Goal: Navigation & Orientation: Find specific page/section

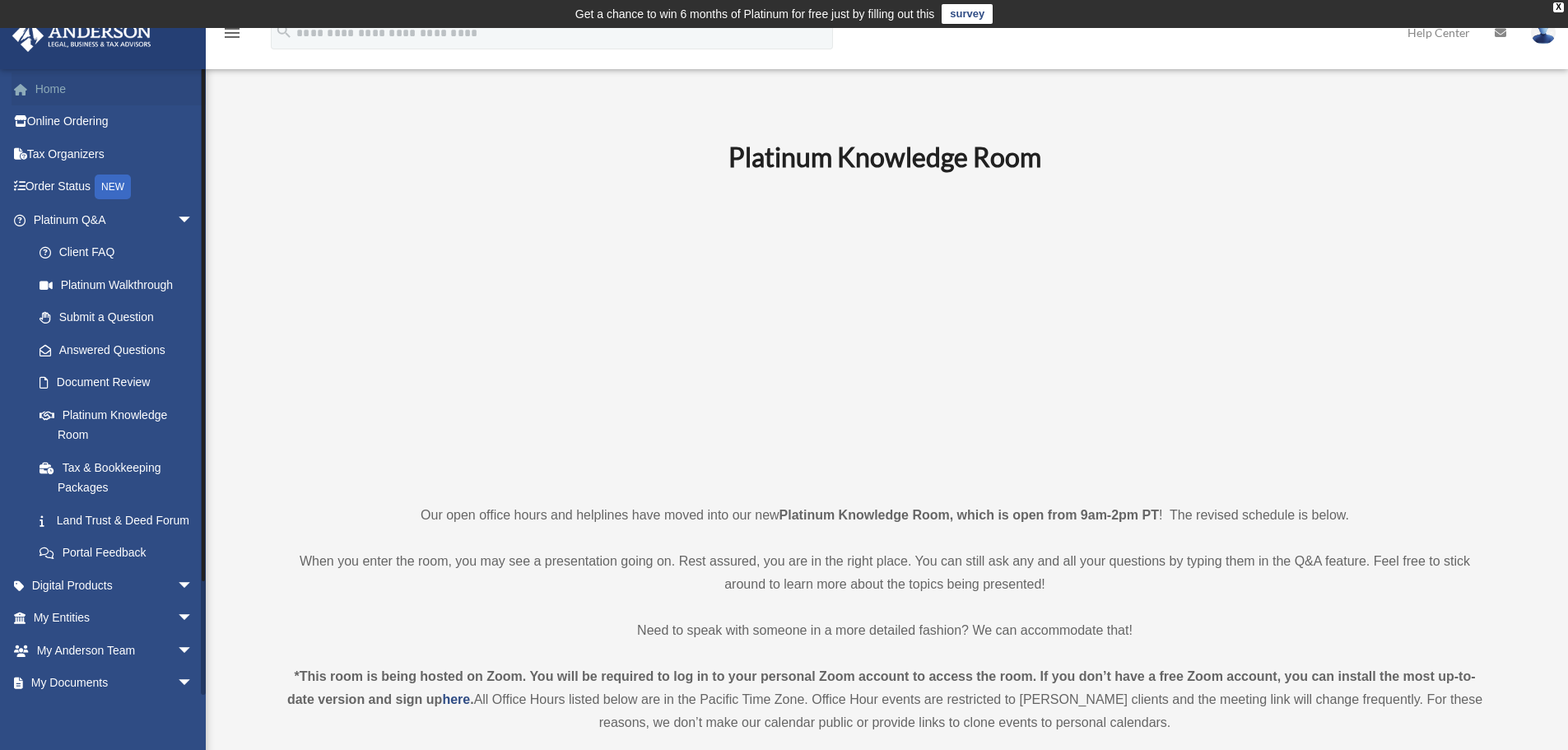
click at [46, 84] on link "Home" at bounding box center [115, 89] width 207 height 33
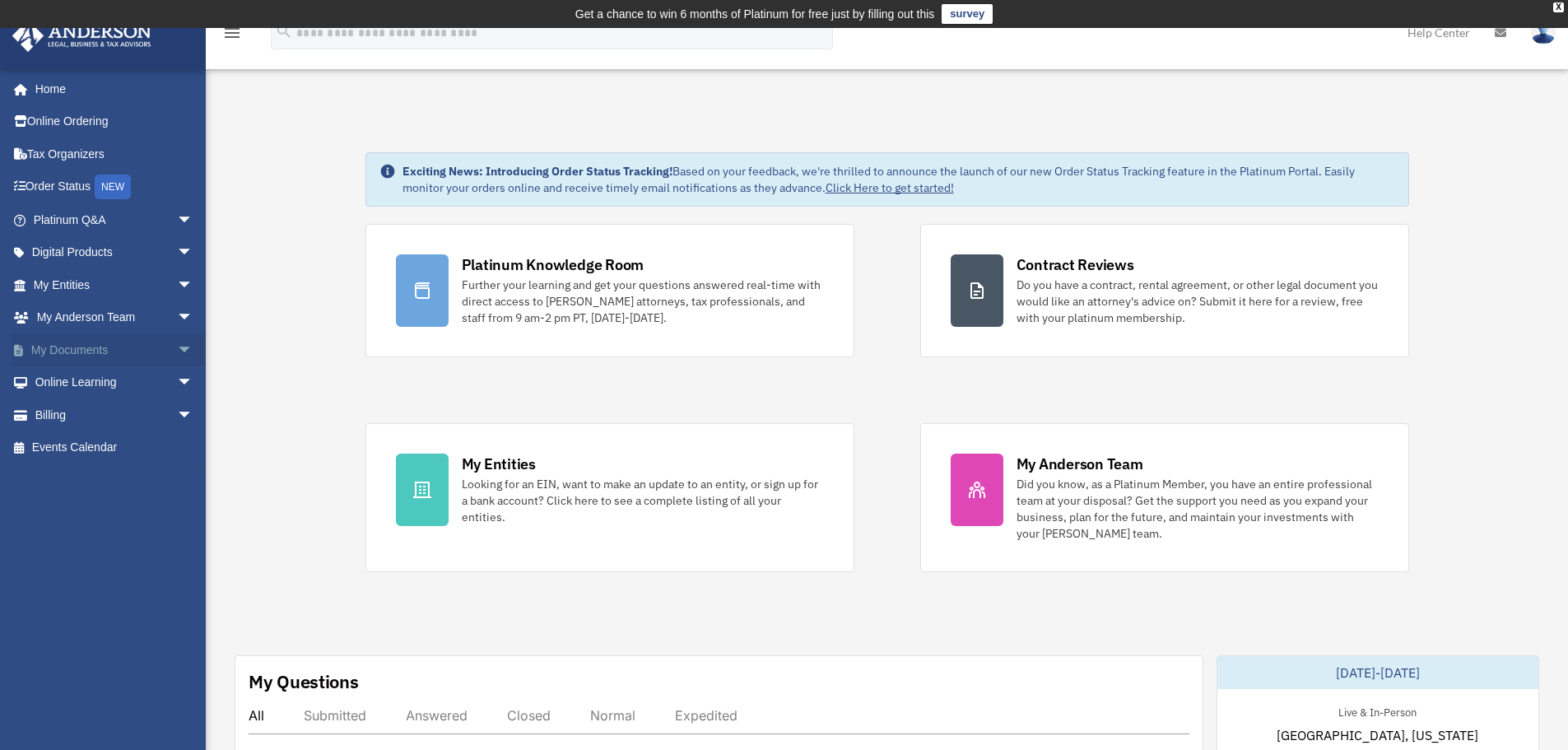
click at [177, 350] on span "arrow_drop_down" at bounding box center [193, 350] width 33 height 34
click at [73, 380] on link "Box" at bounding box center [120, 383] width 195 height 33
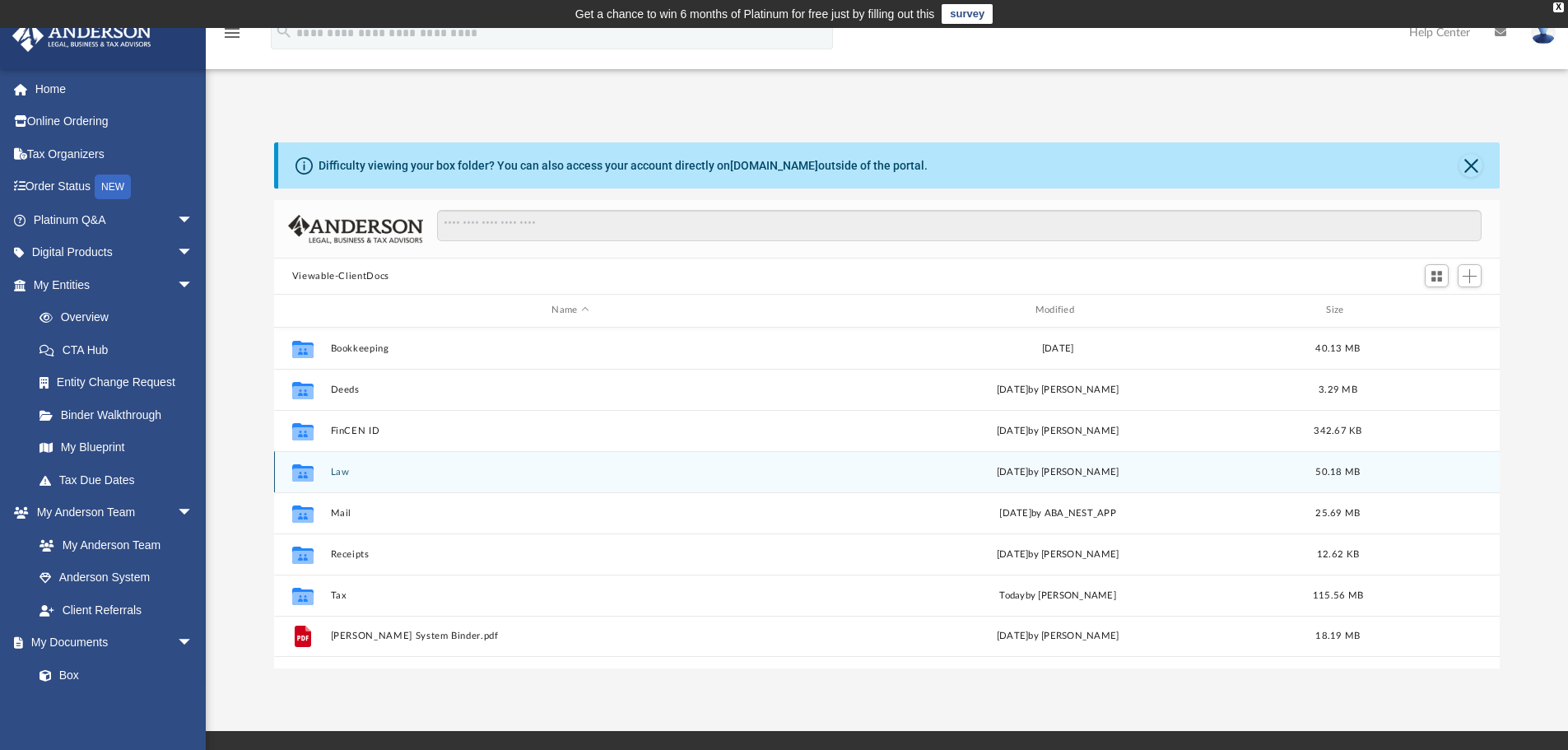
scroll to position [362, 1213]
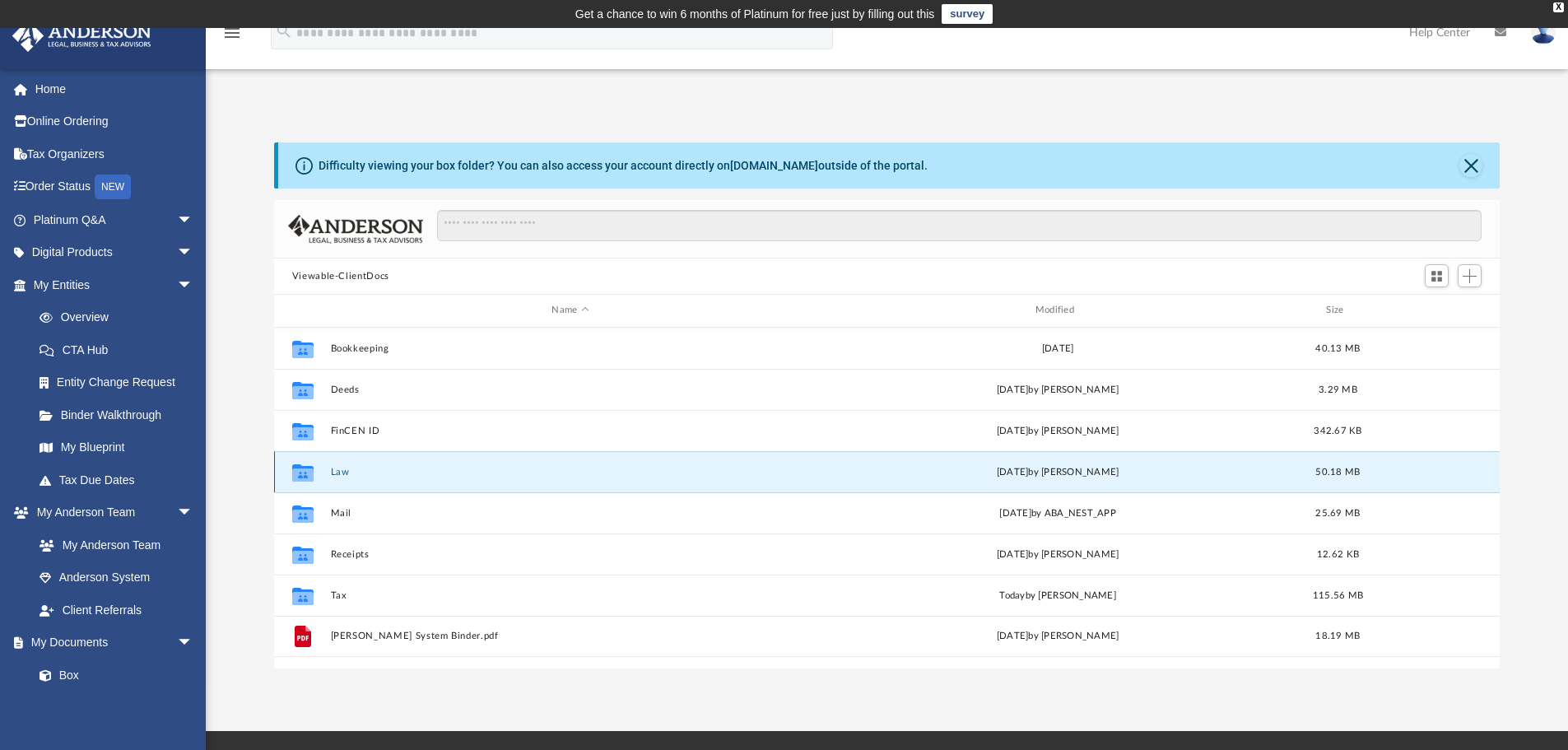
click at [340, 472] on button "Law" at bounding box center [570, 472] width 480 height 11
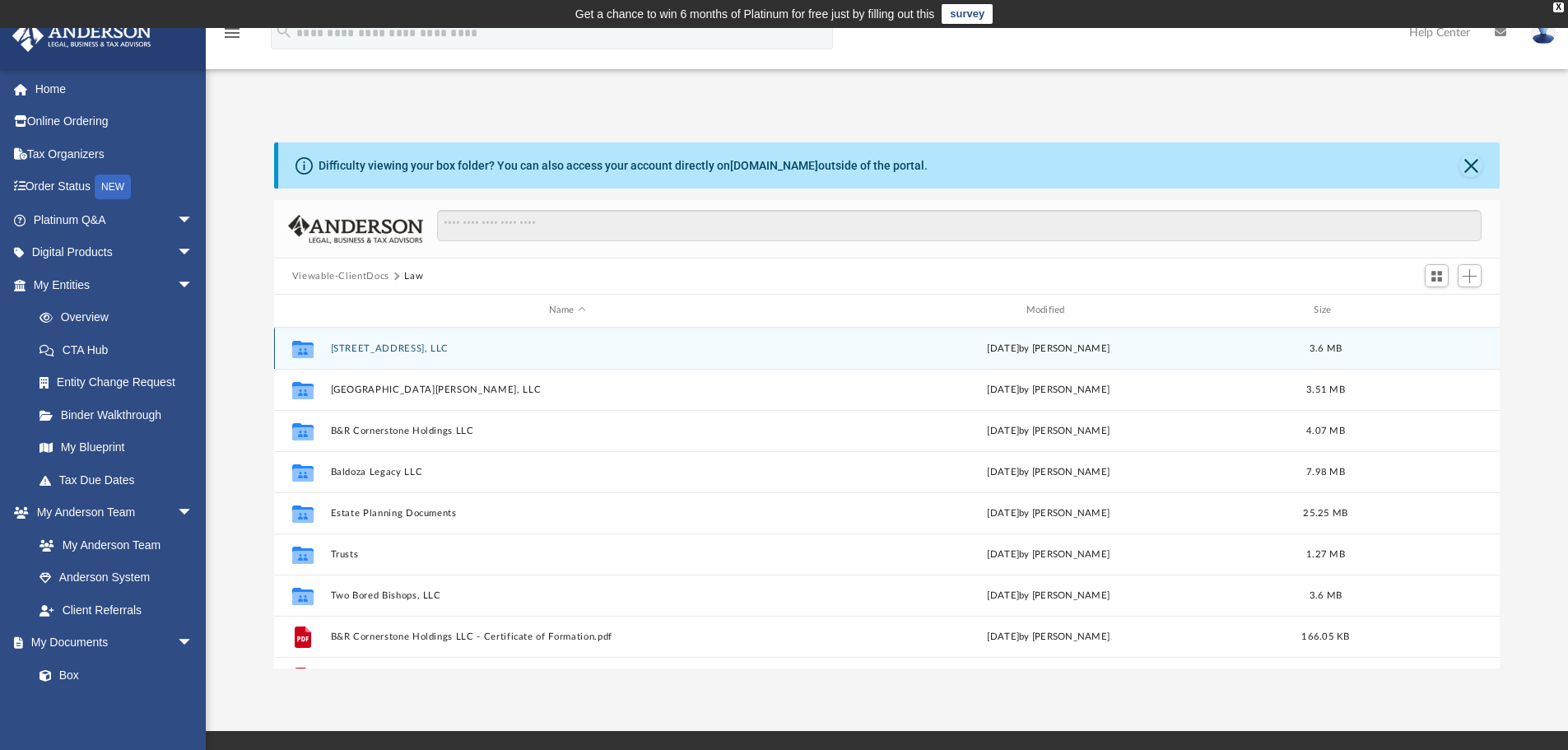
click at [364, 350] on button "[STREET_ADDRESS], LLC" at bounding box center [567, 349] width 474 height 11
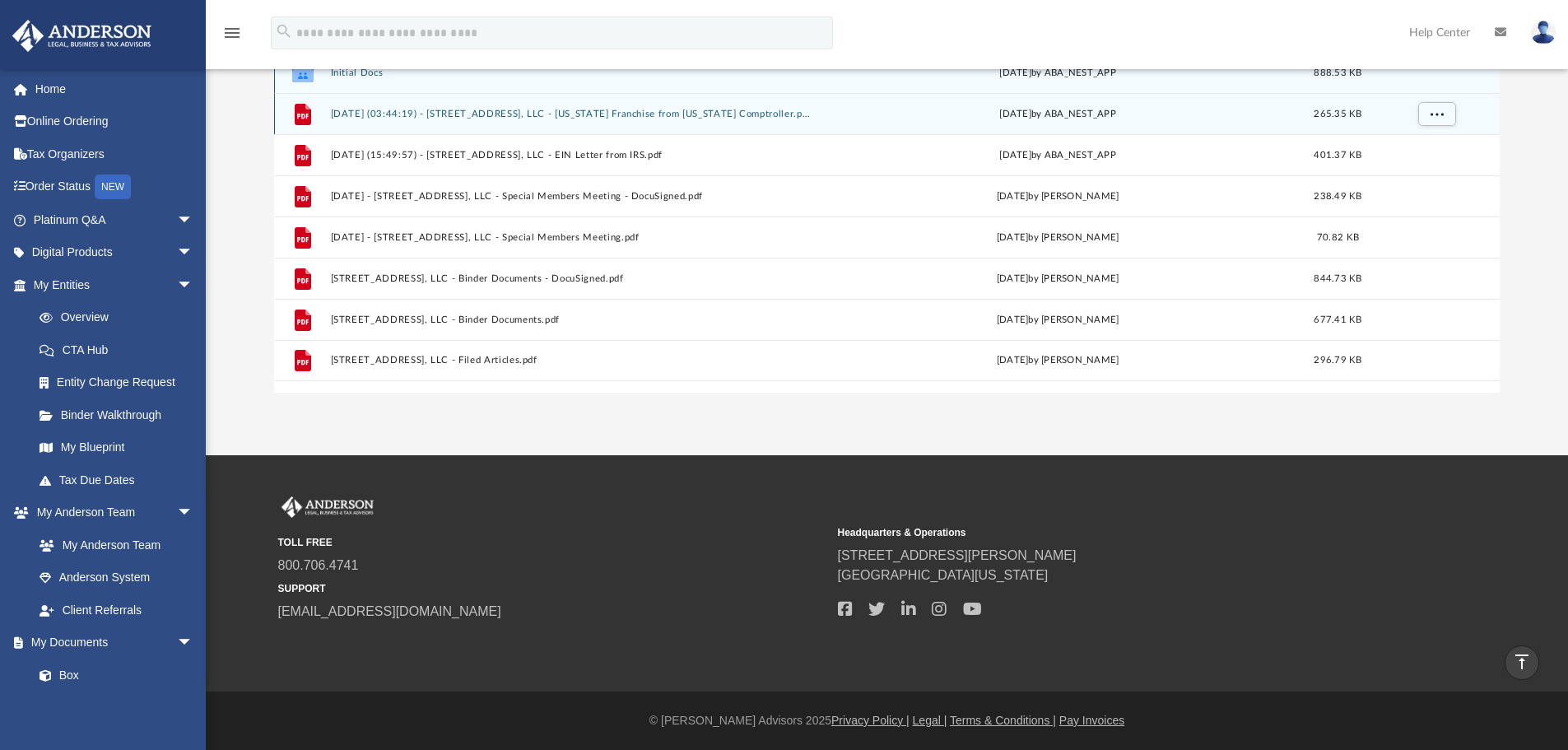
scroll to position [0, 0]
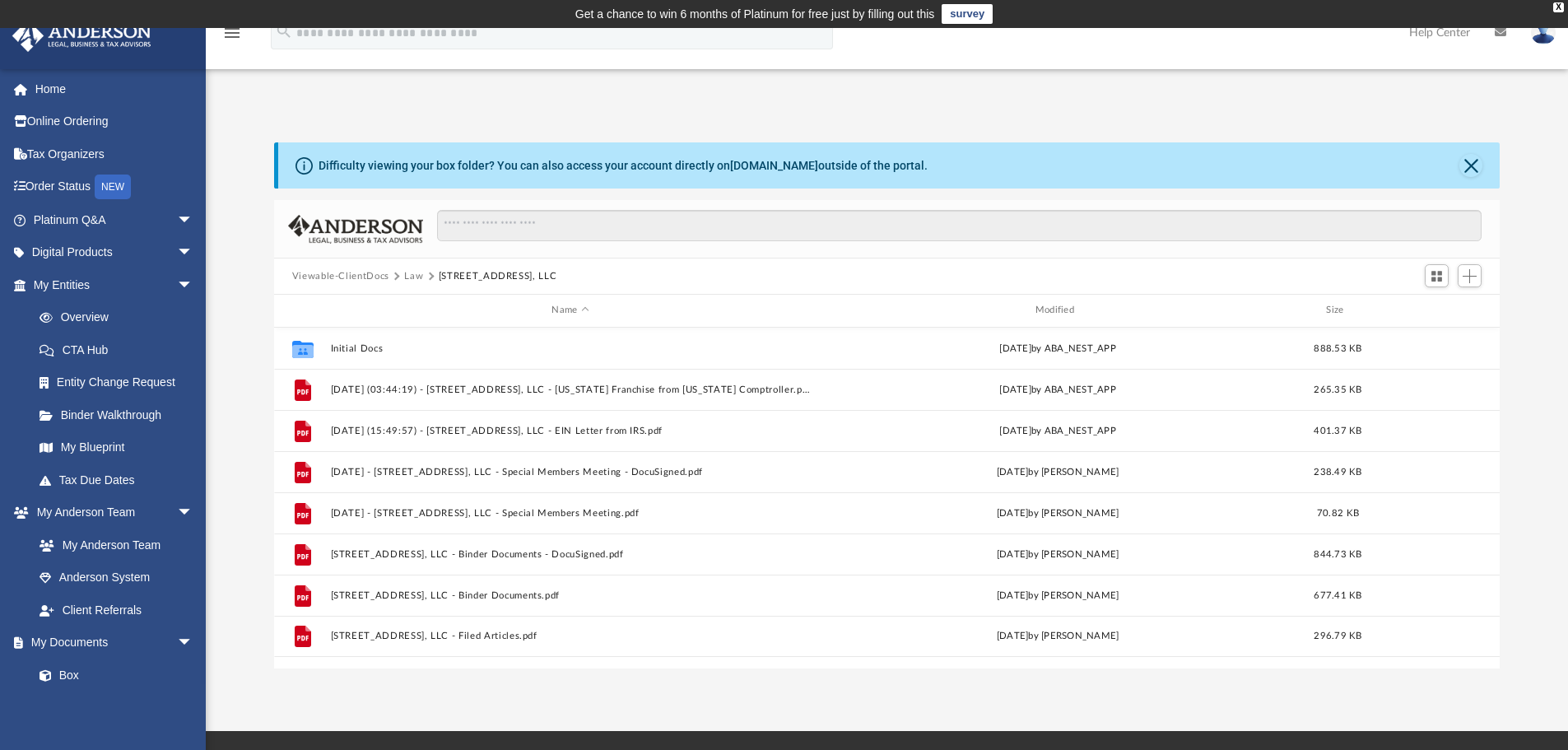
click at [406, 276] on button "Law" at bounding box center [413, 277] width 19 height 15
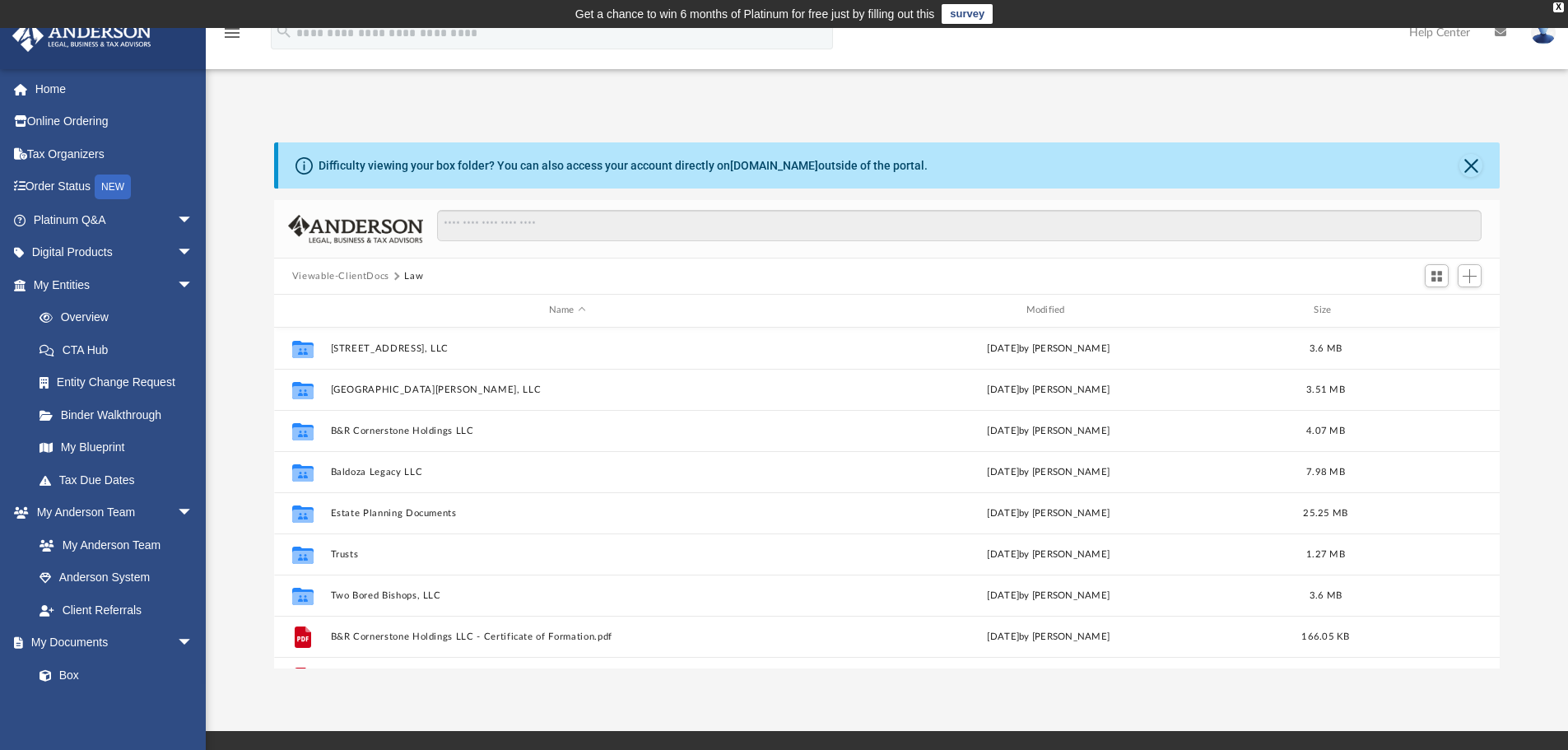
click at [353, 281] on button "Viewable-ClientDocs" at bounding box center [340, 277] width 97 height 15
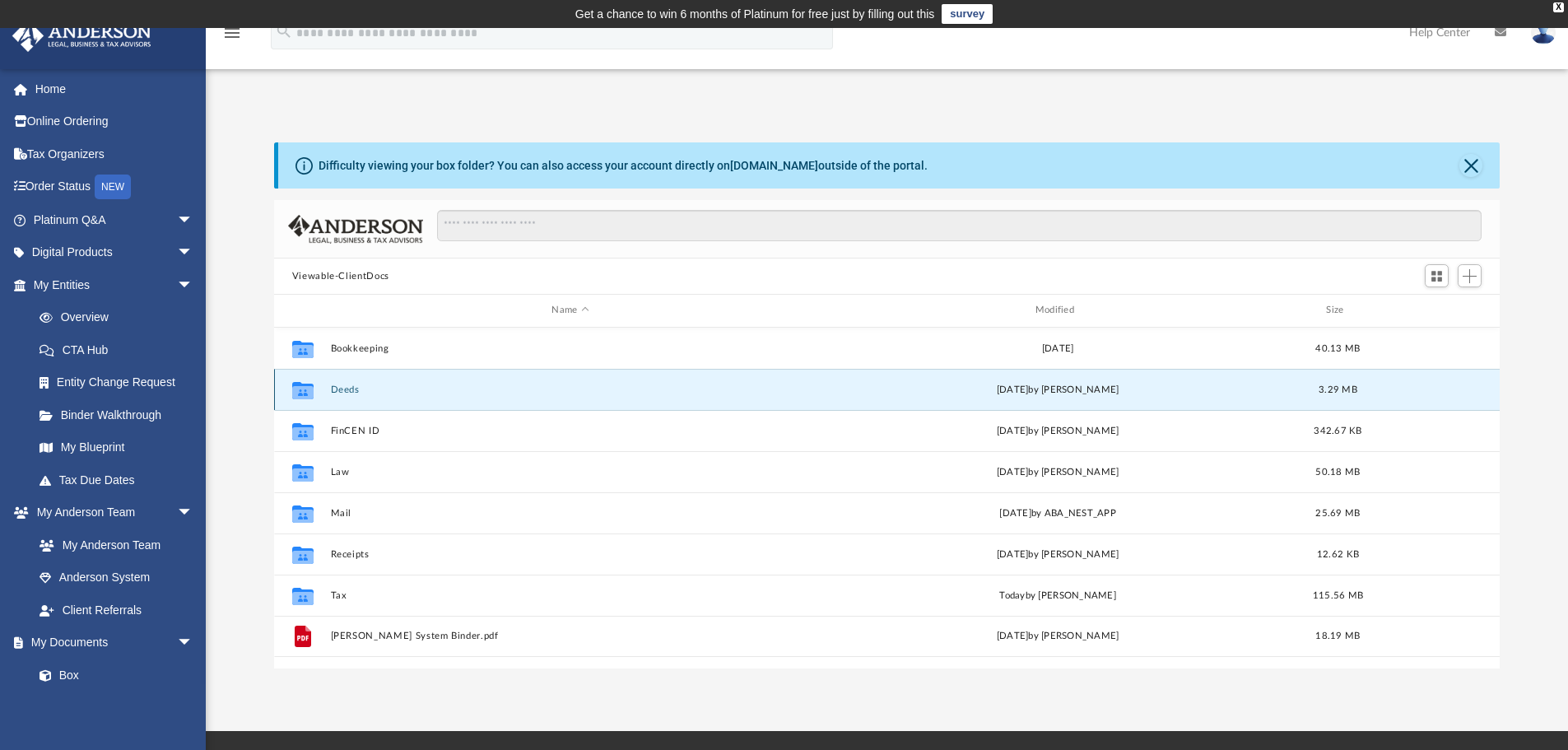
click at [343, 388] on button "Deeds" at bounding box center [570, 390] width 480 height 11
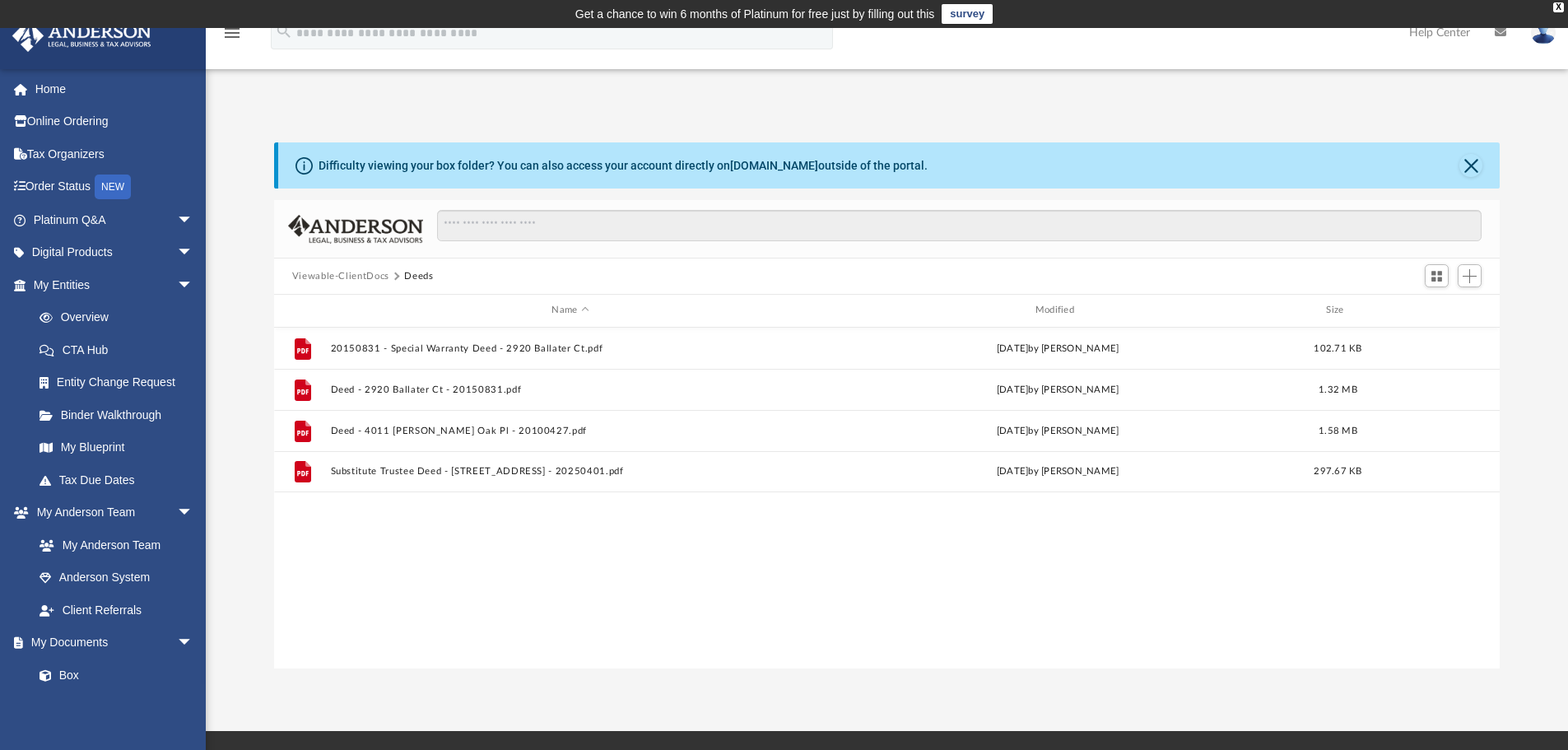
click at [350, 275] on button "Viewable-ClientDocs" at bounding box center [340, 277] width 97 height 15
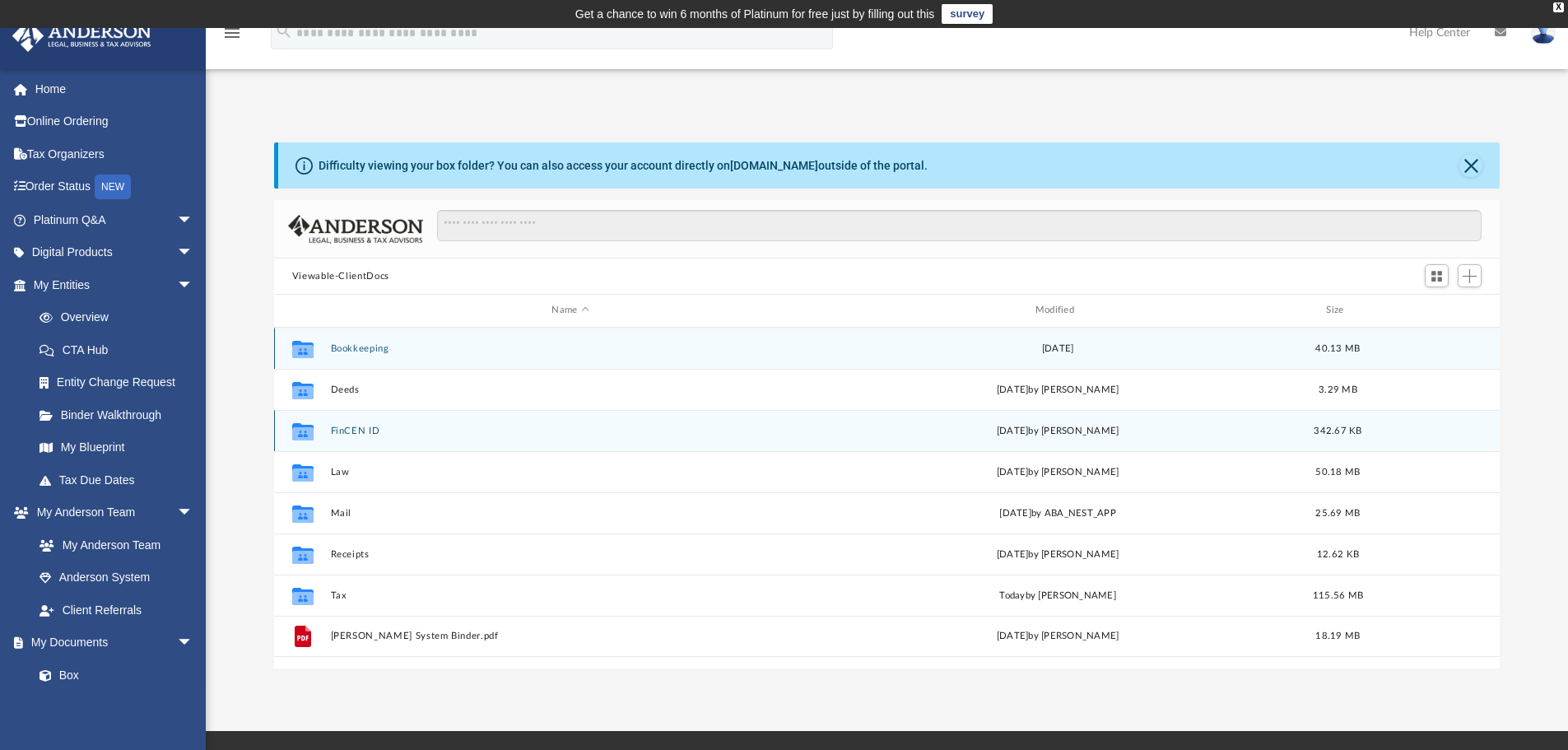
scroll to position [83, 0]
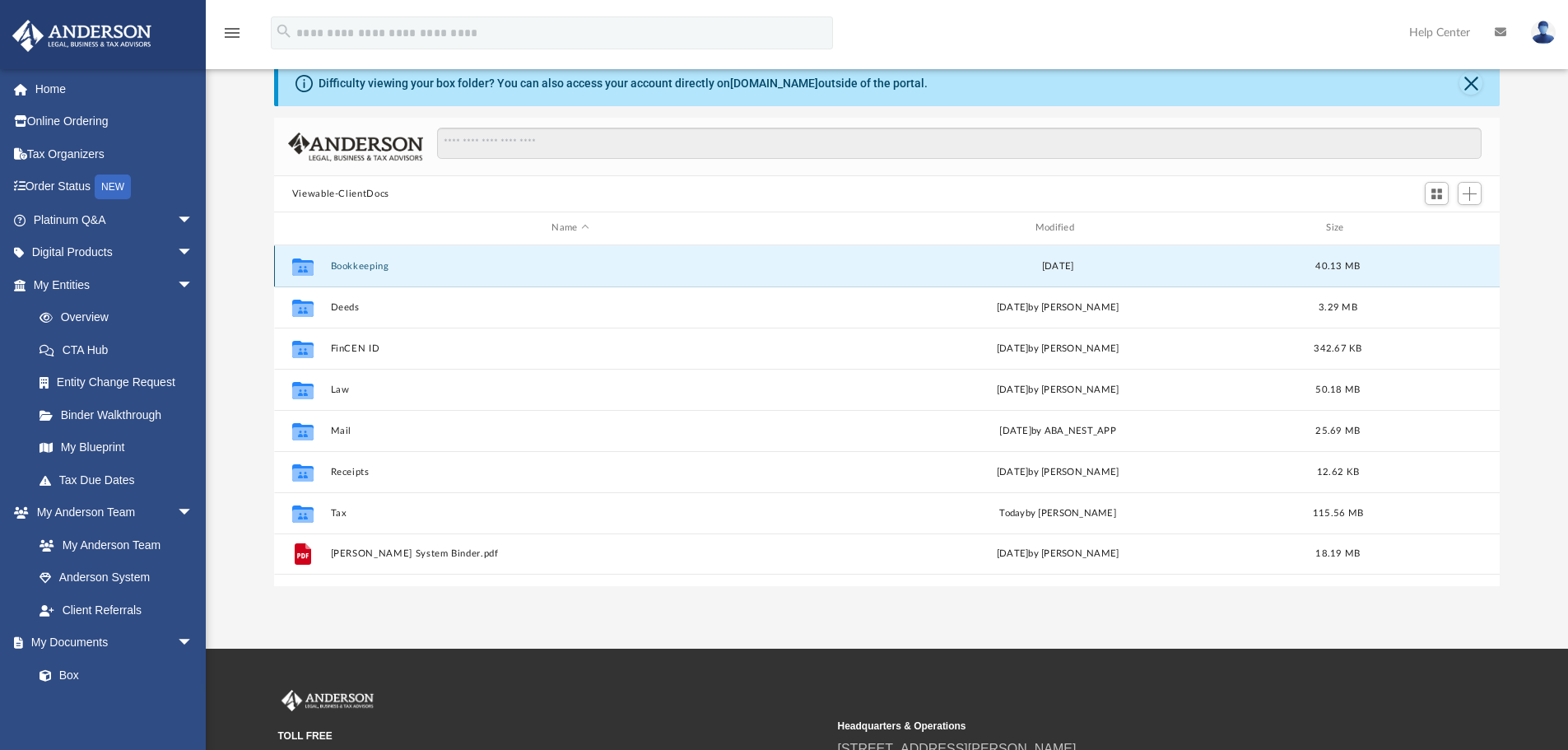
click at [368, 264] on button "Bookkeeping" at bounding box center [570, 267] width 480 height 11
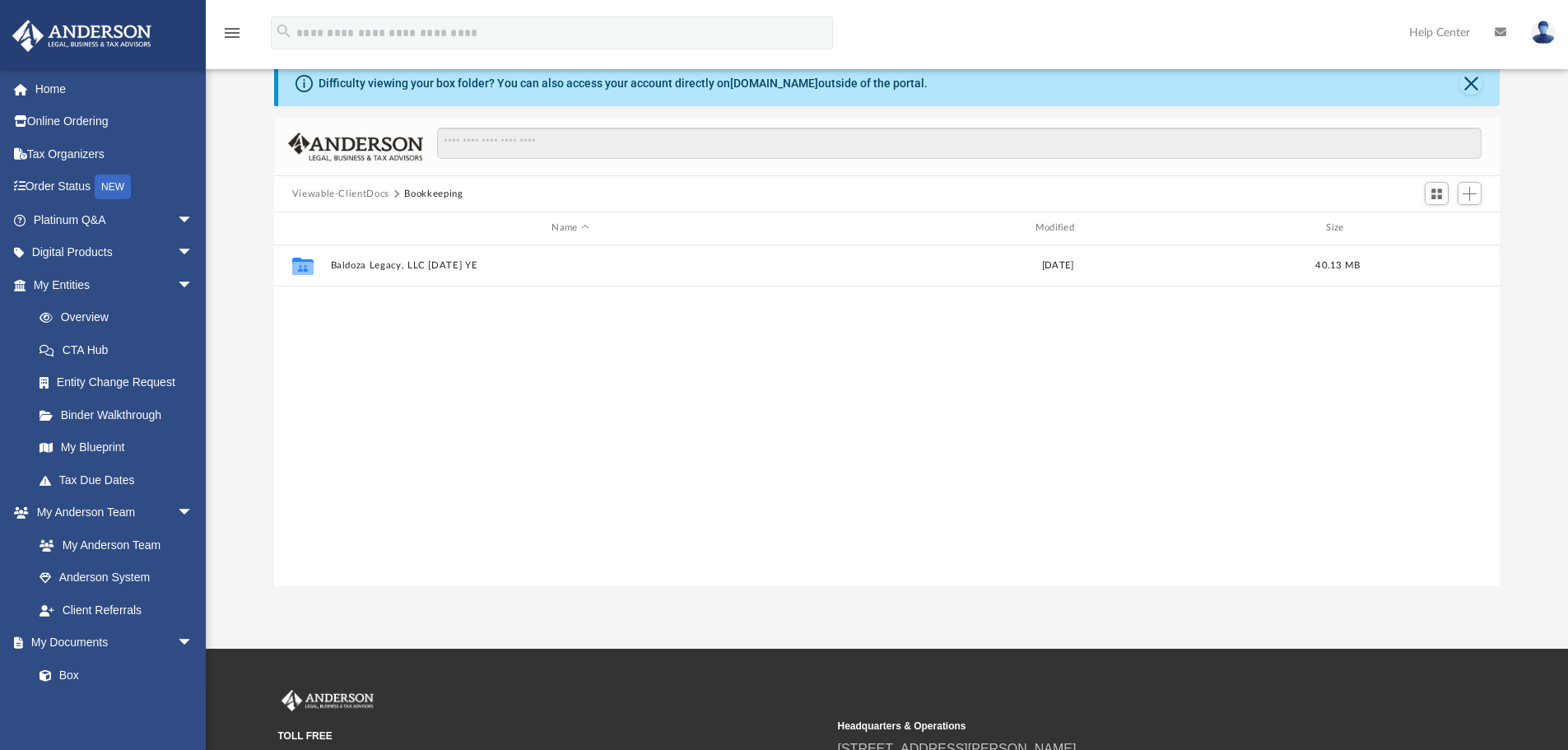
click at [362, 189] on button "Viewable-ClientDocs" at bounding box center [340, 194] width 97 height 15
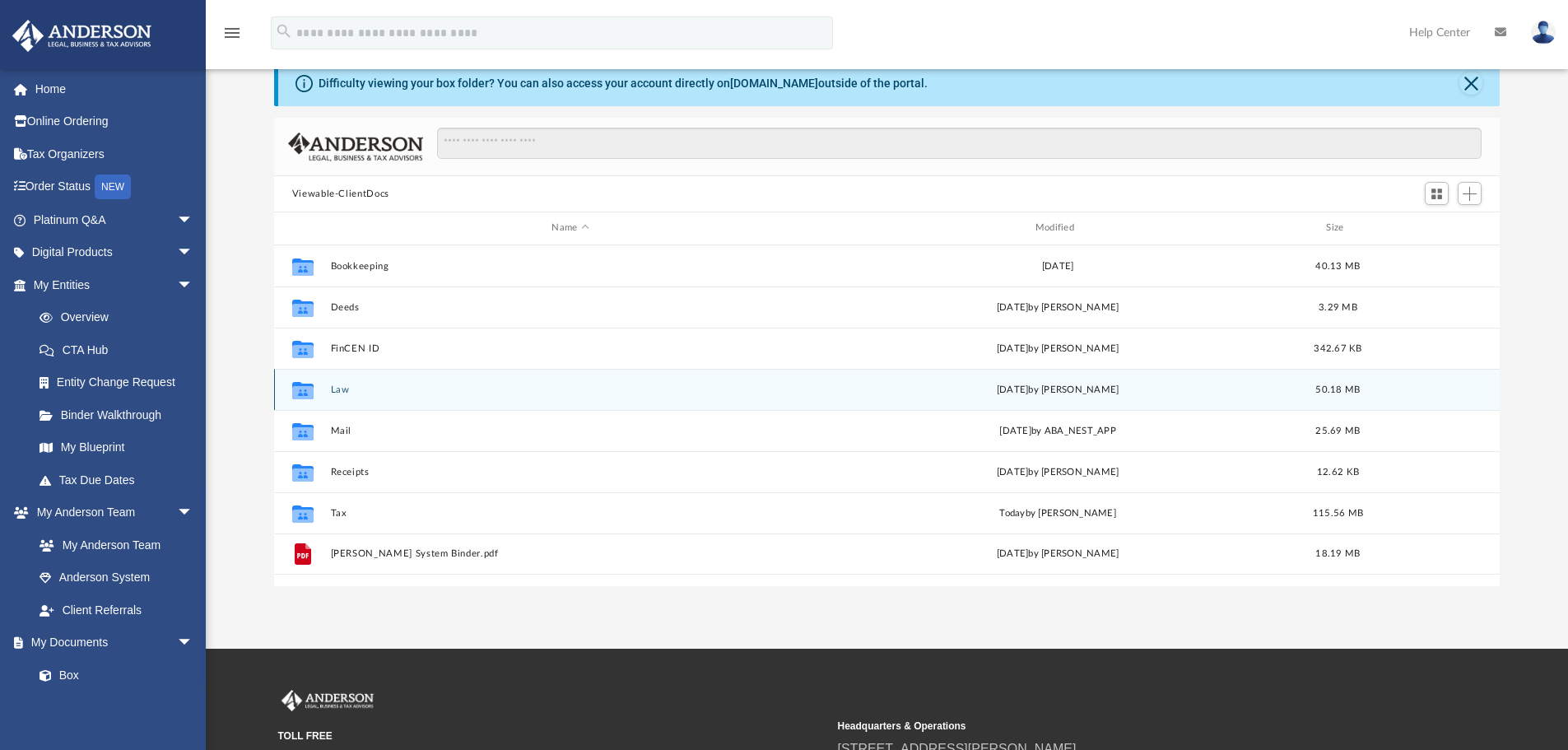
click at [333, 385] on button "Law" at bounding box center [570, 390] width 480 height 11
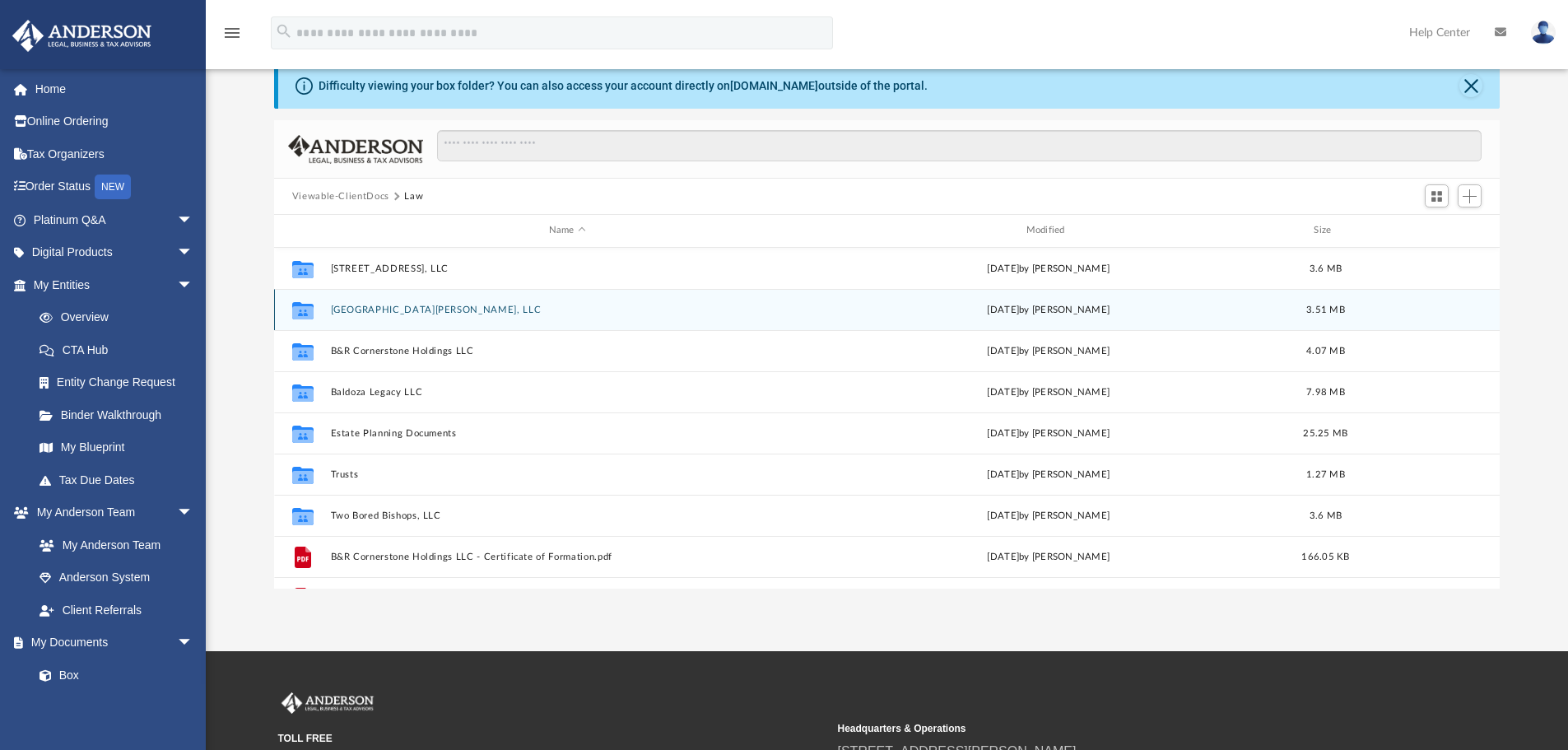
scroll to position [0, 0]
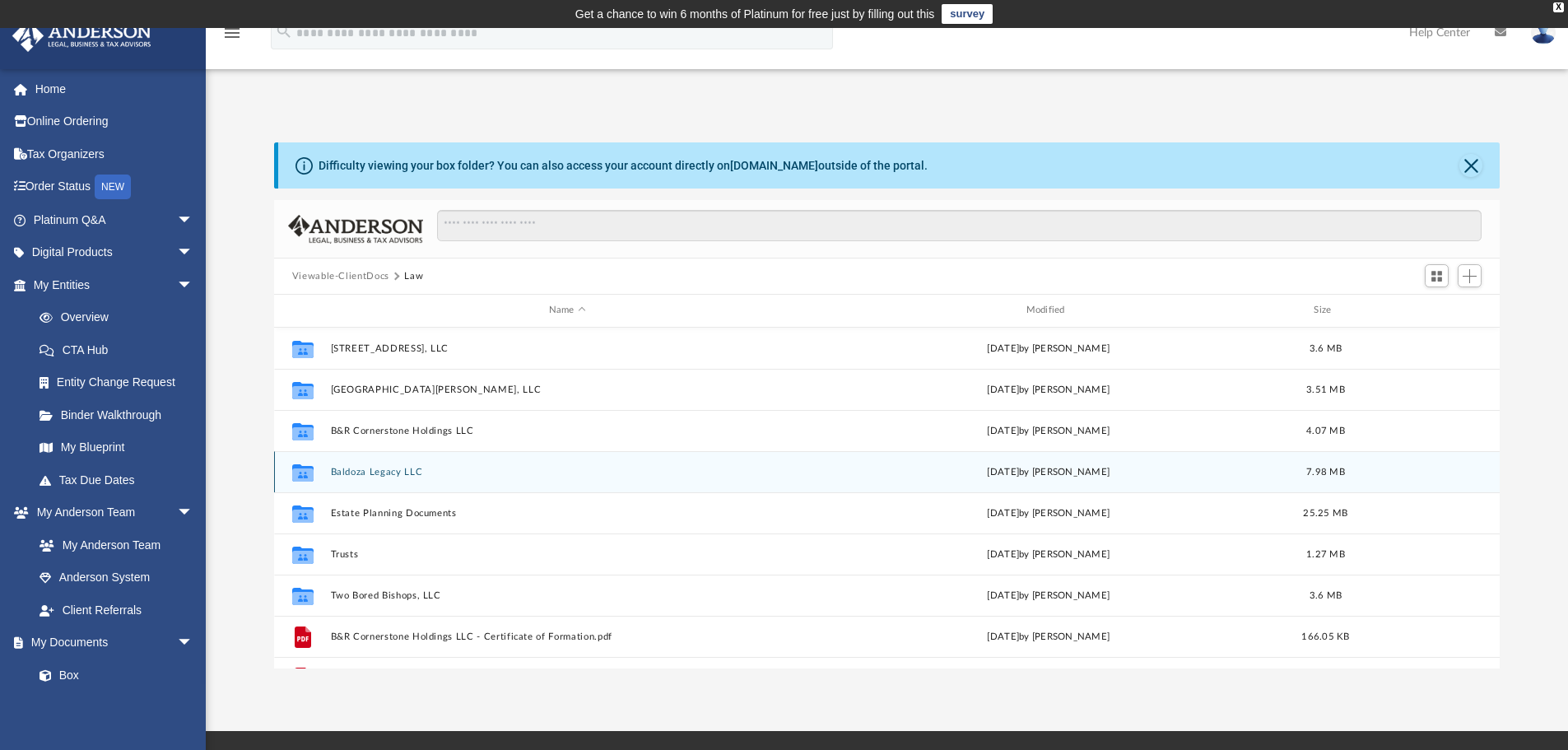
click at [377, 470] on button "Baldoza Legacy LLC" at bounding box center [567, 472] width 474 height 11
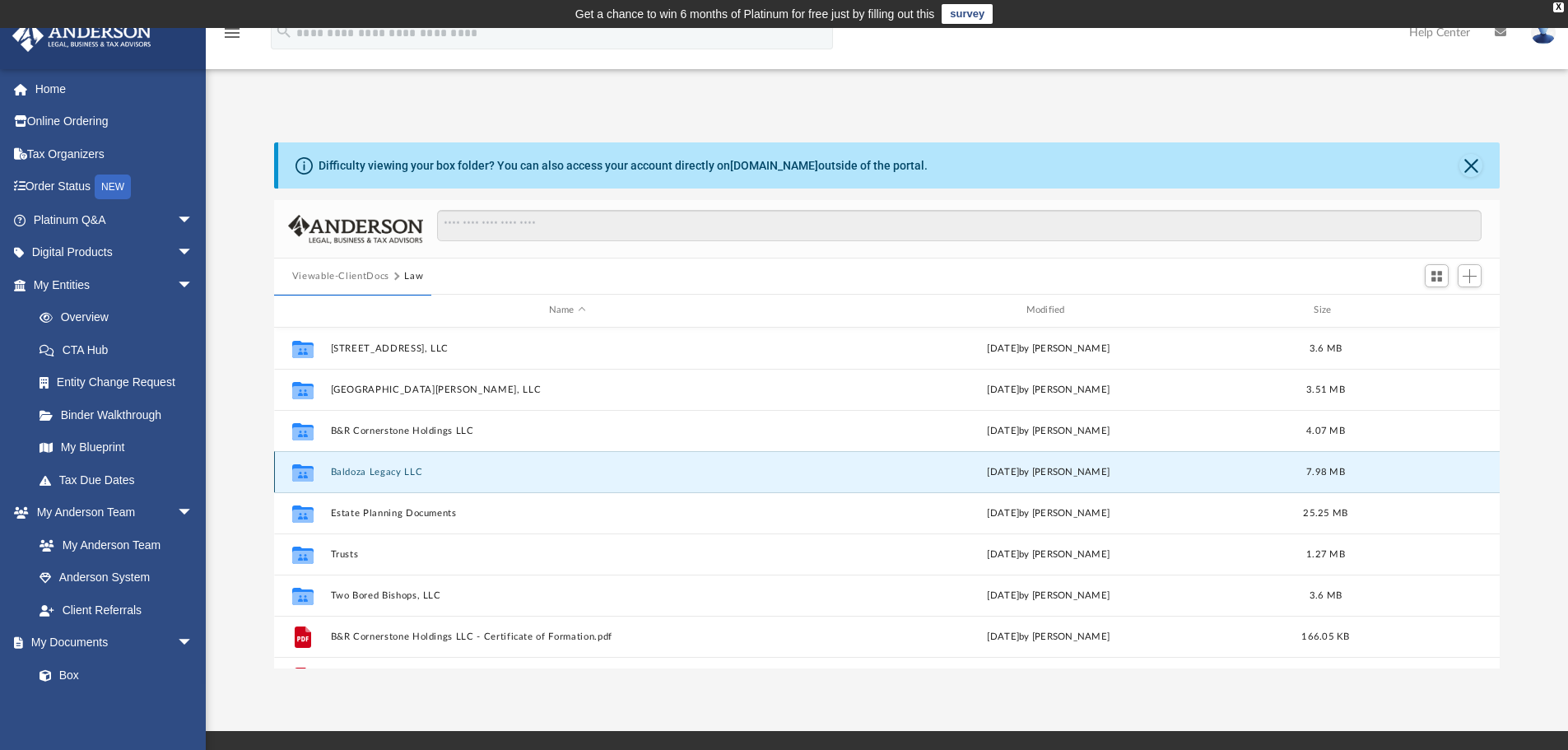
click at [391, 474] on button "Baldoza Legacy LLC" at bounding box center [567, 472] width 474 height 11
click at [366, 469] on button "Baldoza Legacy LLC" at bounding box center [567, 472] width 474 height 11
click at [1467, 157] on button "Close" at bounding box center [1470, 165] width 23 height 23
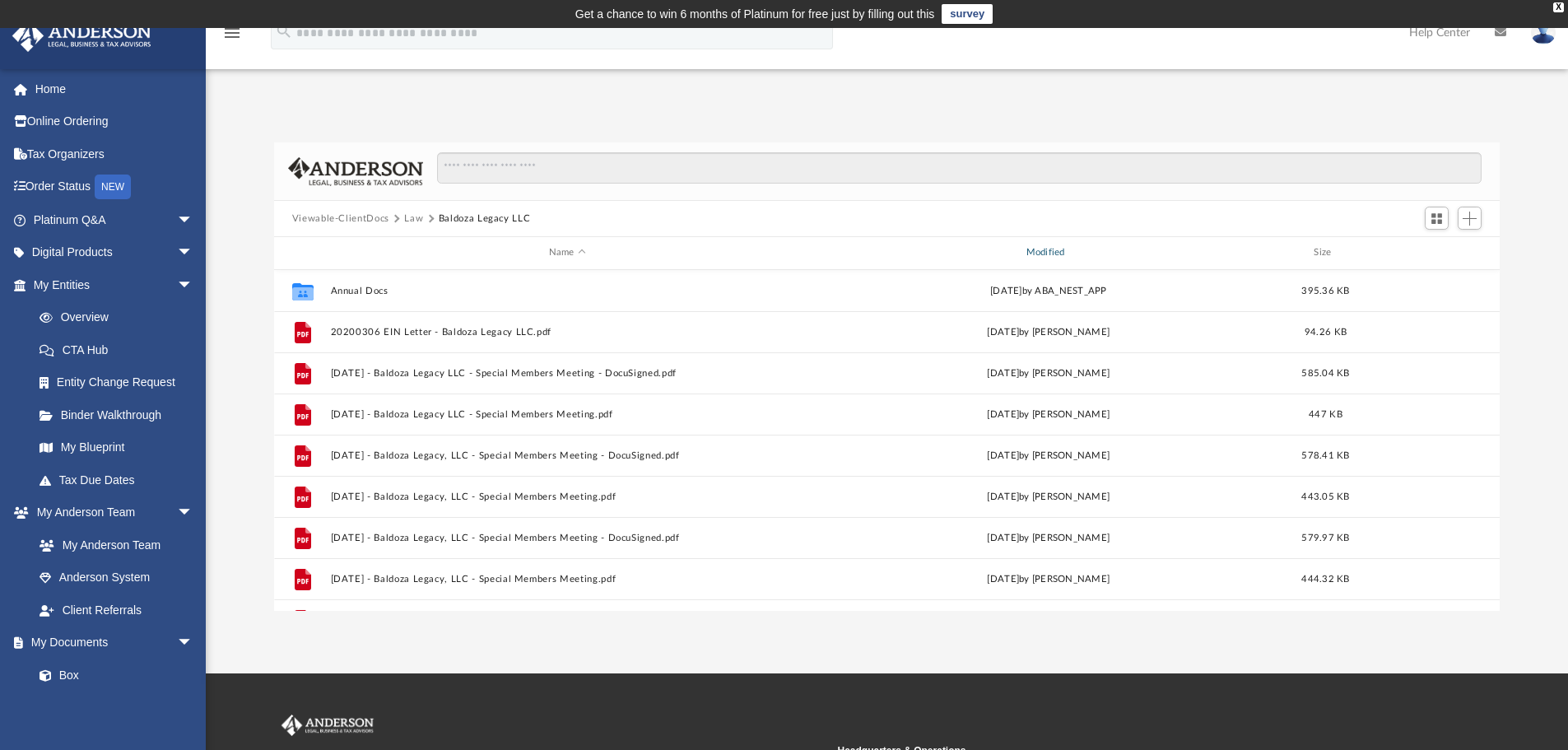
click at [1058, 250] on div "Modified" at bounding box center [1047, 252] width 474 height 15
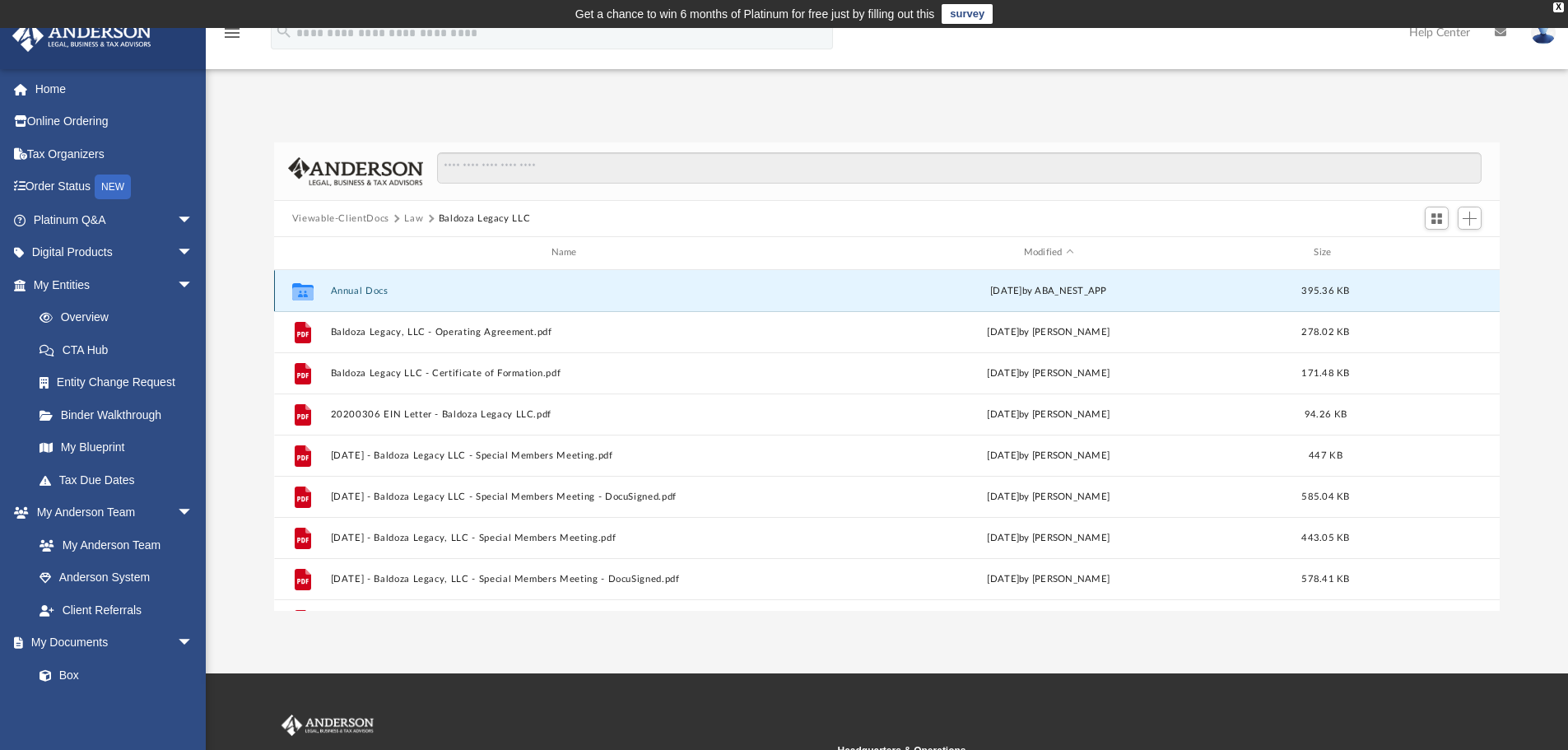
click at [352, 289] on button "Annual Docs" at bounding box center [567, 291] width 474 height 11
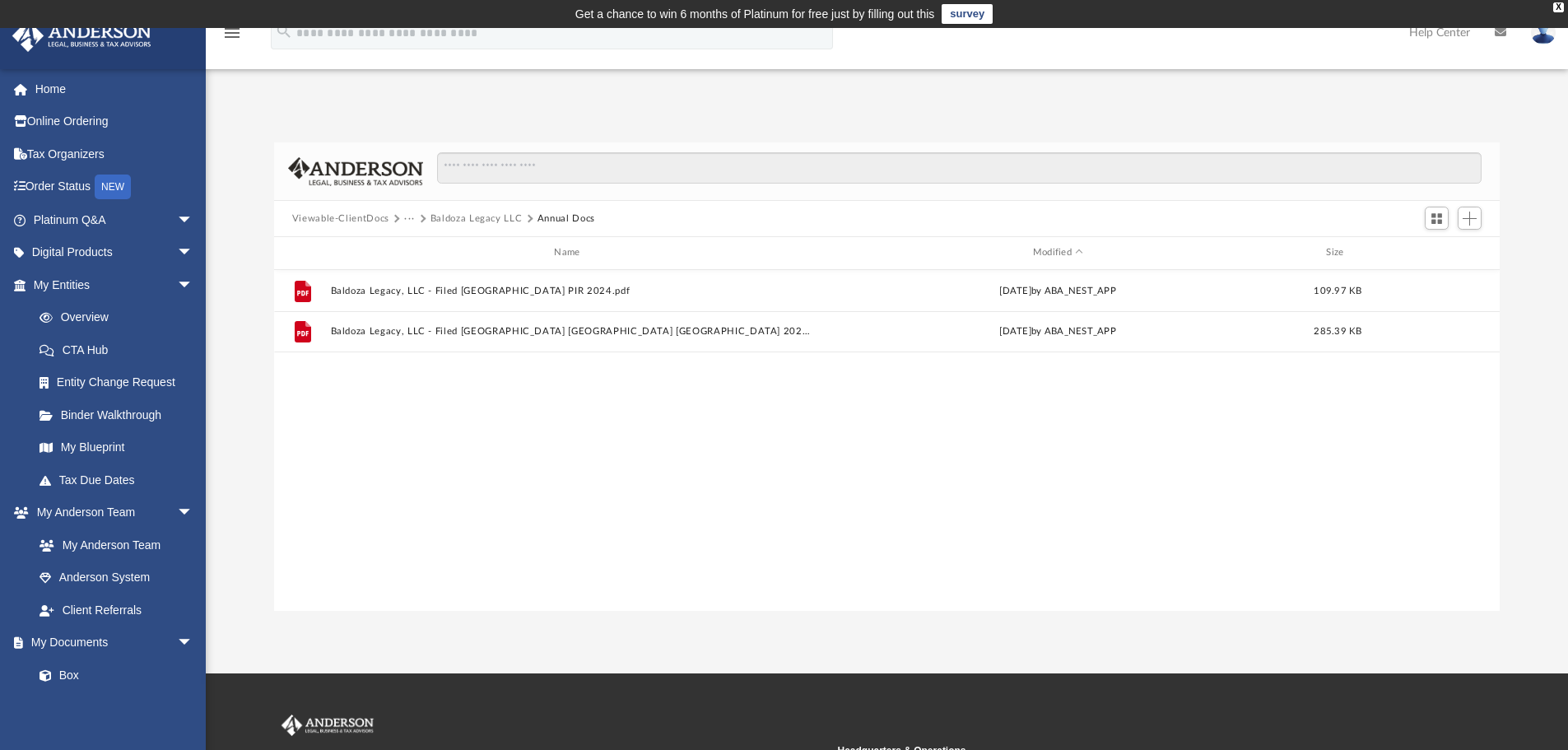
click at [480, 217] on button "Baldoza Legacy LLC" at bounding box center [476, 219] width 93 height 15
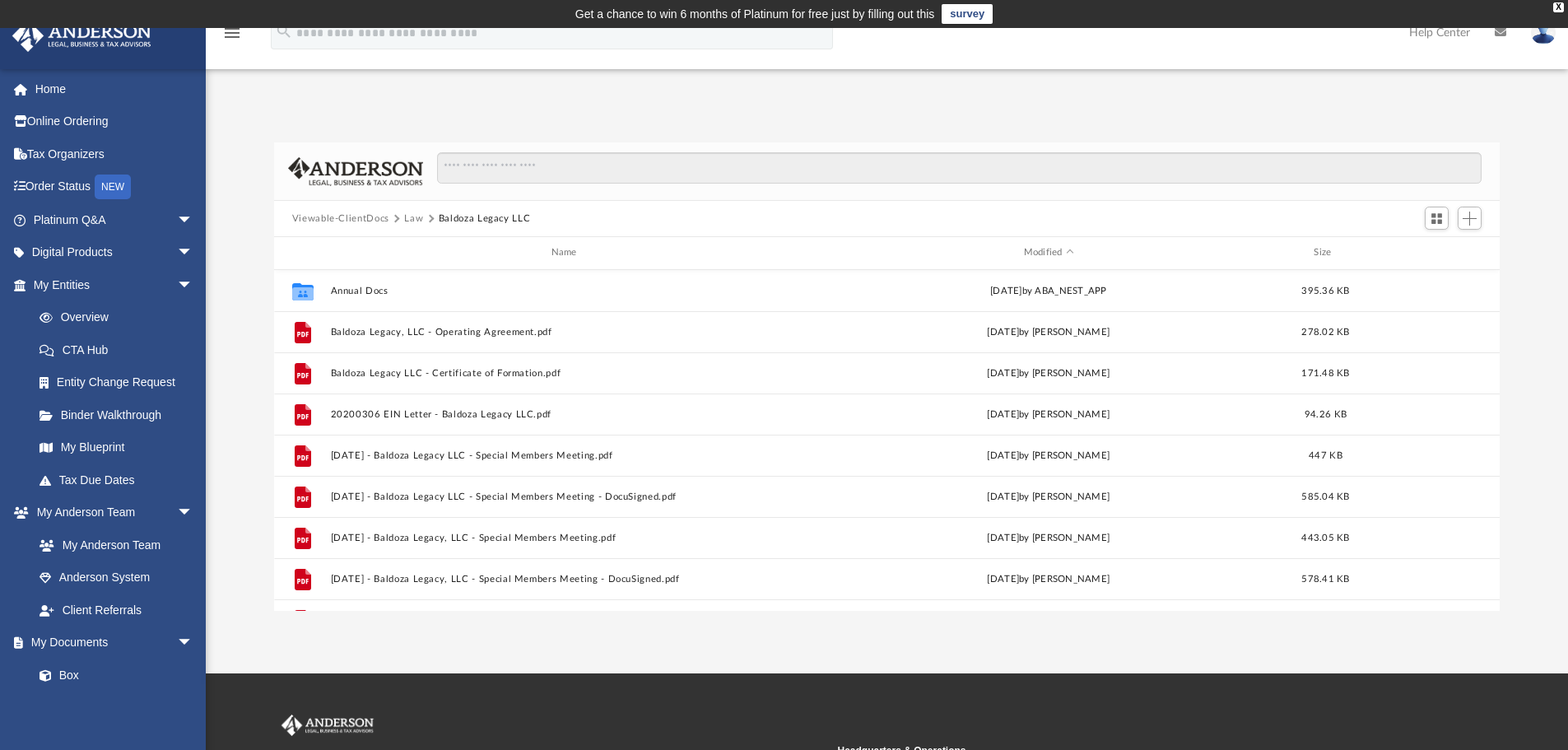
click at [408, 219] on button "Law" at bounding box center [413, 219] width 19 height 15
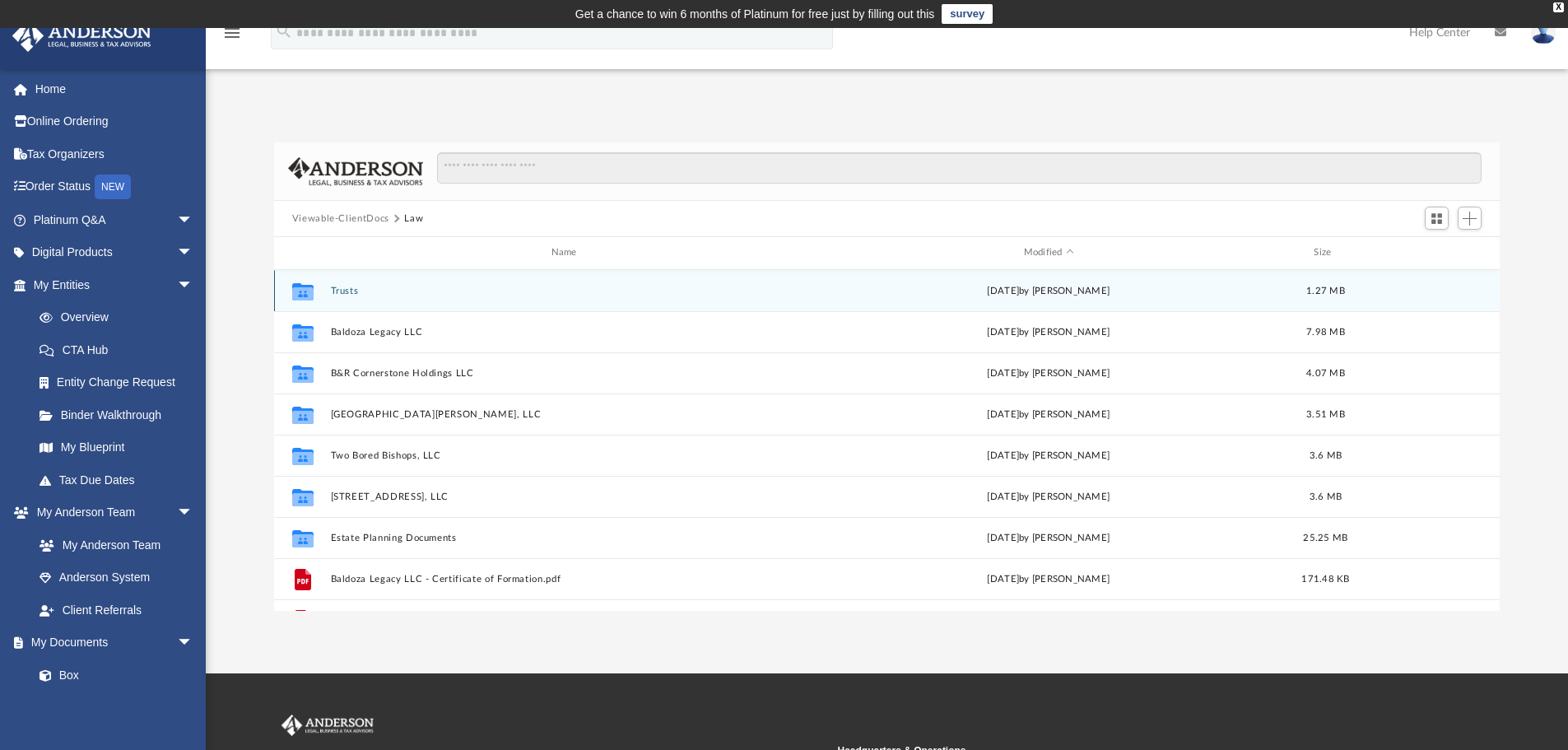
click at [345, 288] on button "Trusts" at bounding box center [567, 291] width 474 height 11
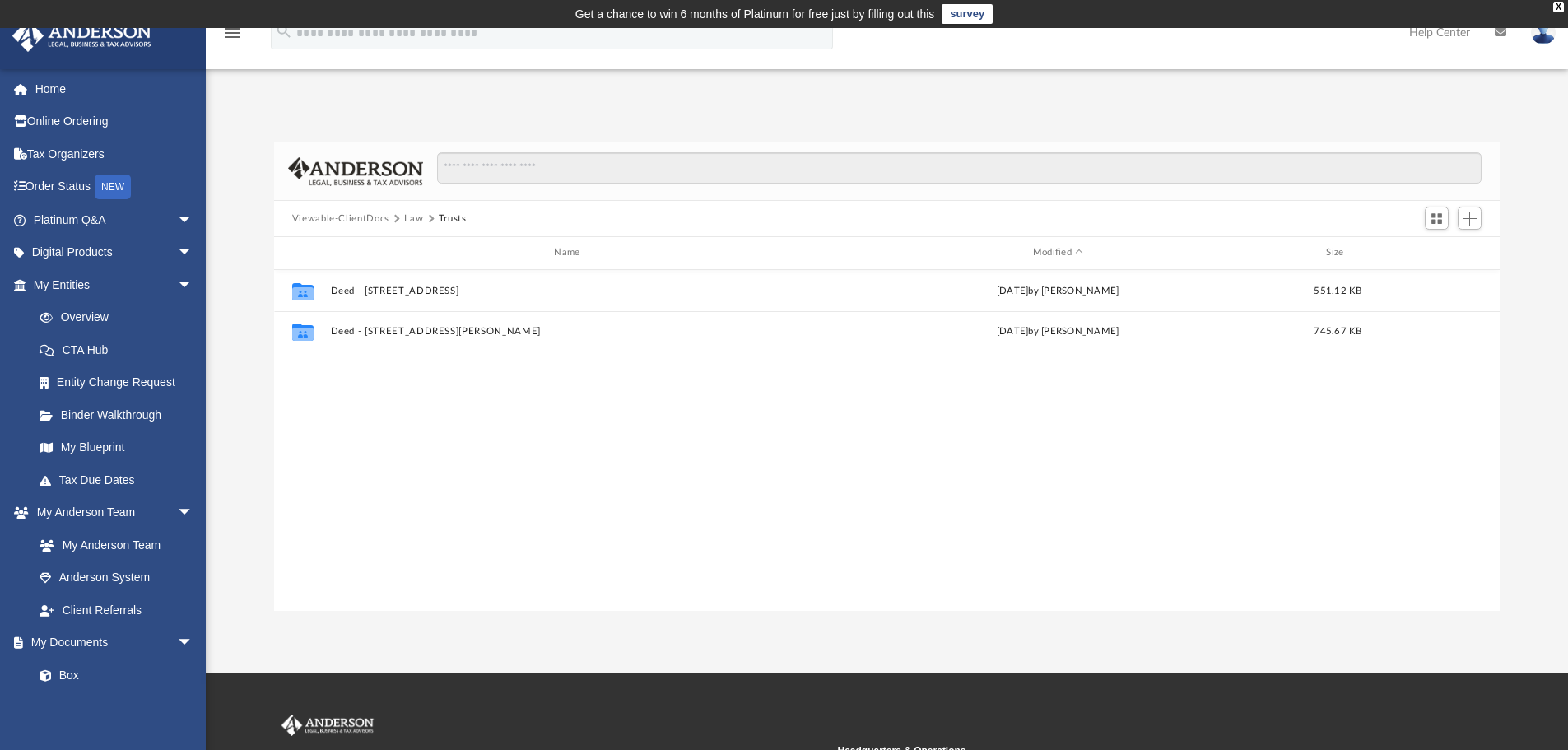
click at [416, 217] on button "Law" at bounding box center [413, 219] width 19 height 15
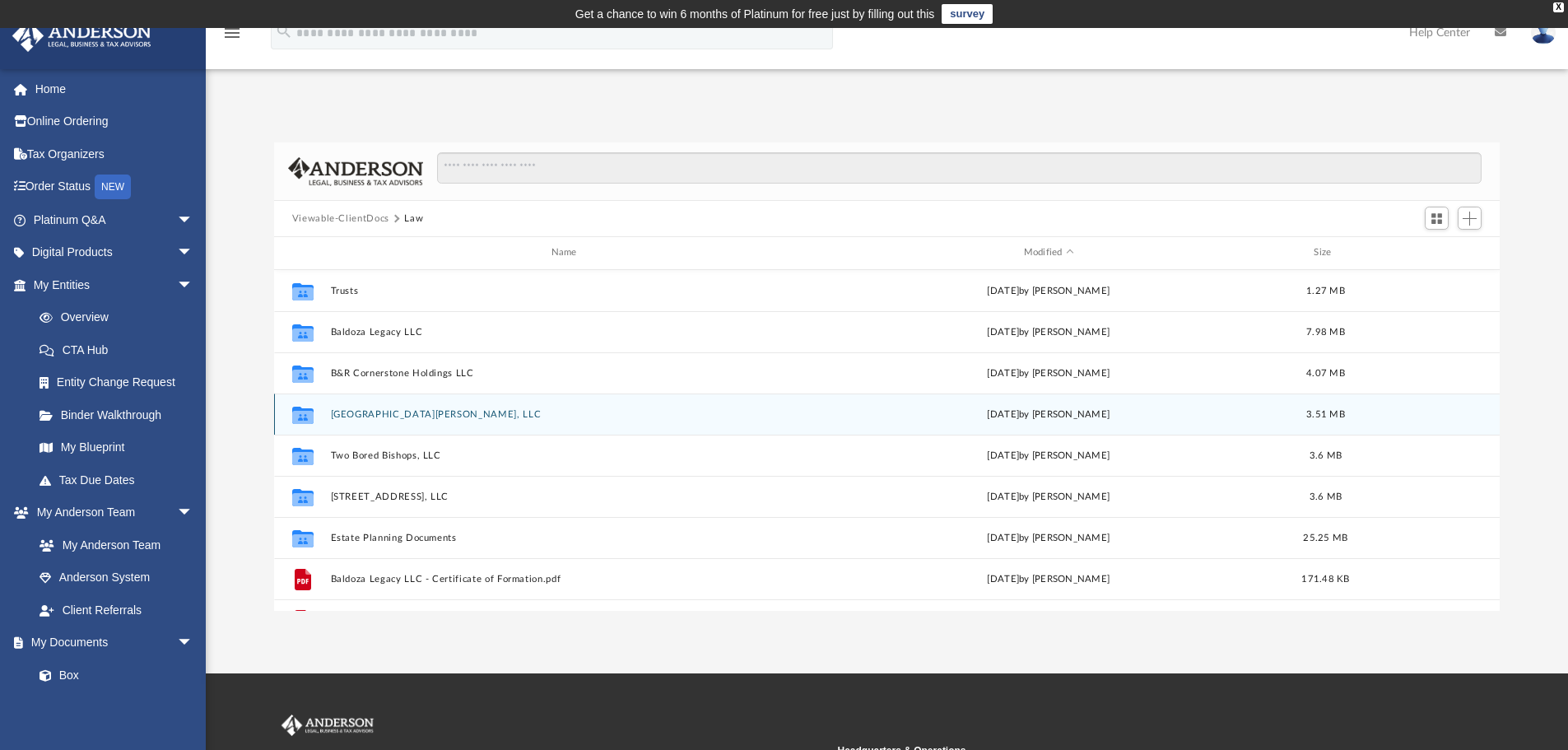
click at [387, 414] on button "[GEOGRAPHIC_DATA][PERSON_NAME], LLC" at bounding box center [567, 415] width 474 height 11
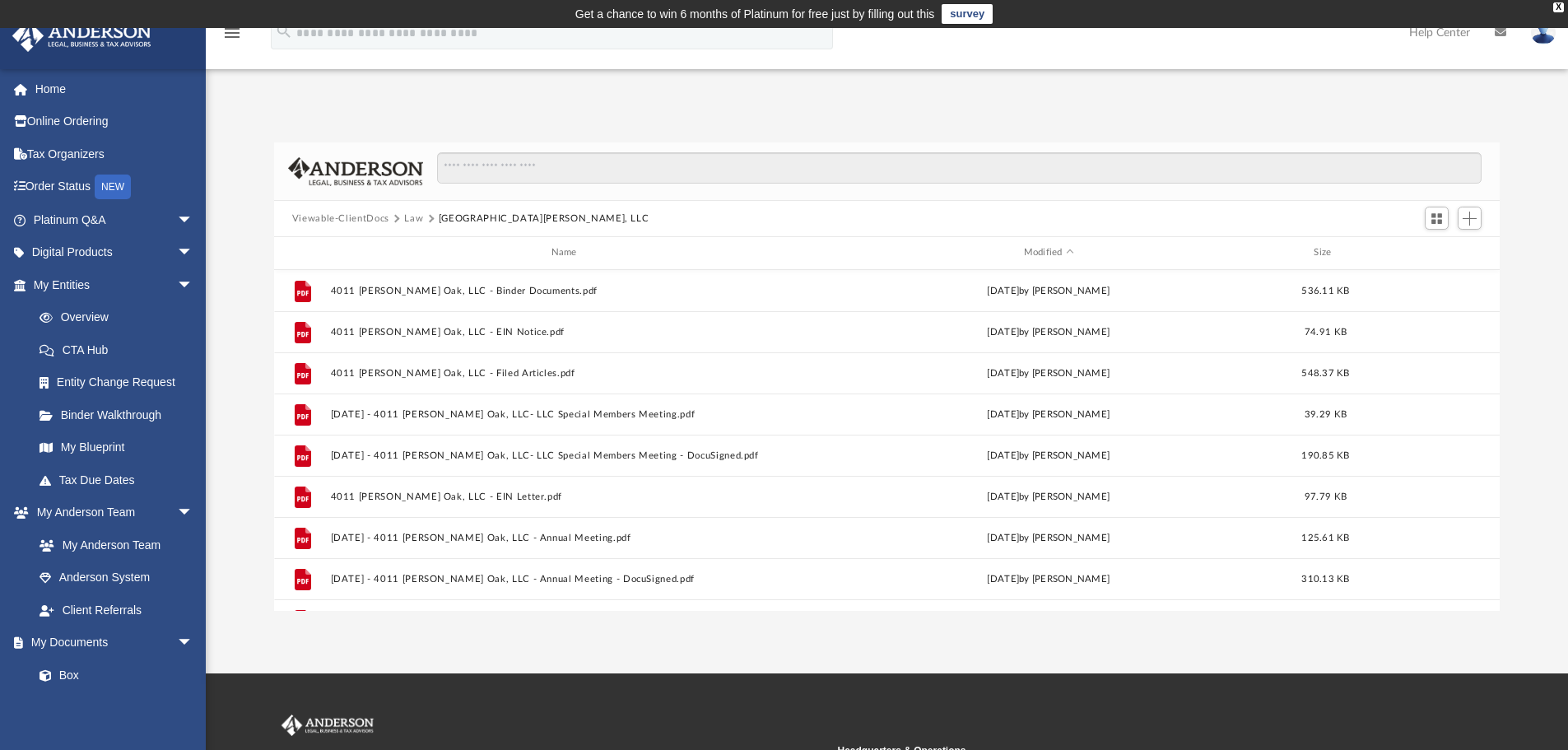
click at [350, 217] on button "Viewable-ClientDocs" at bounding box center [340, 219] width 97 height 15
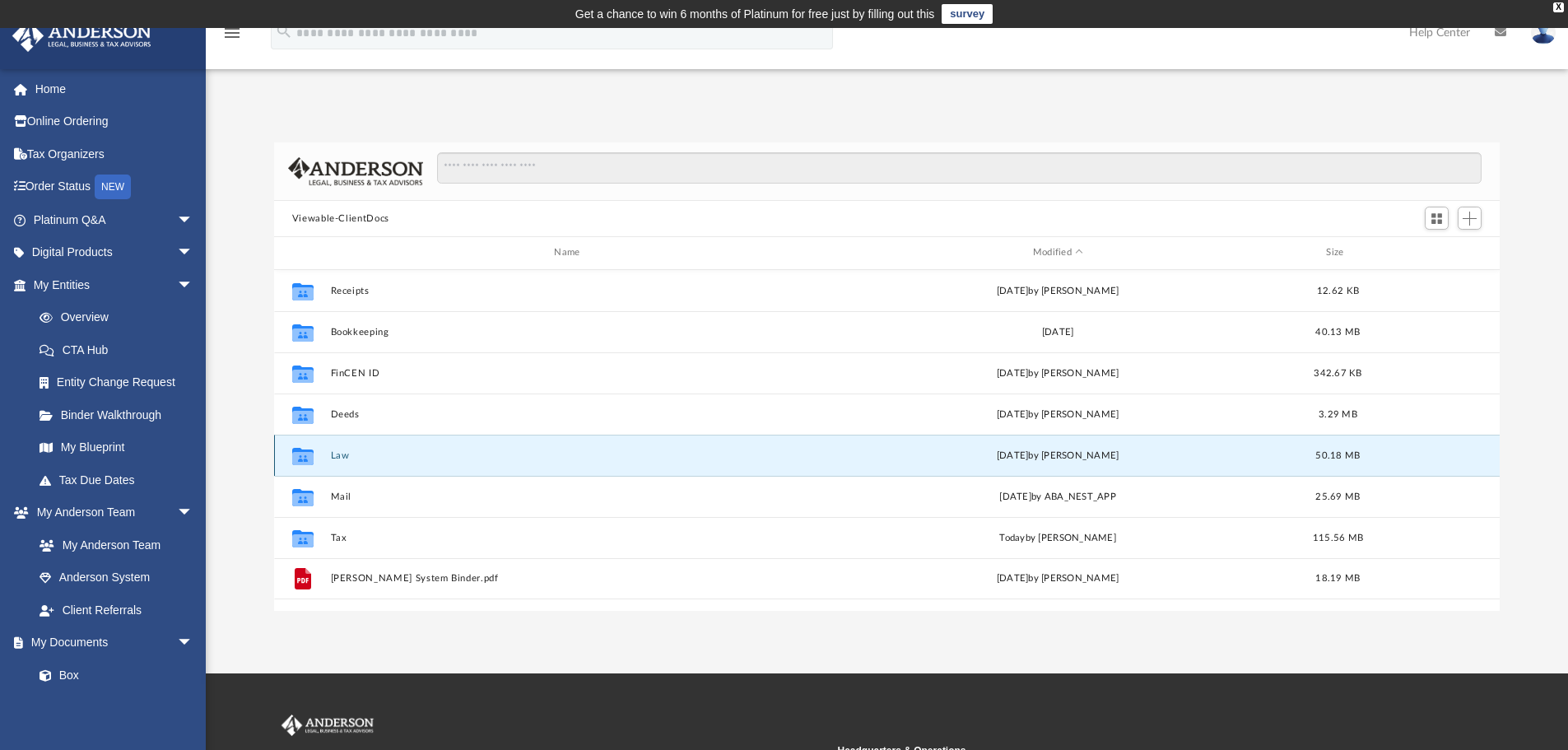
click at [337, 452] on button "Law" at bounding box center [570, 456] width 480 height 11
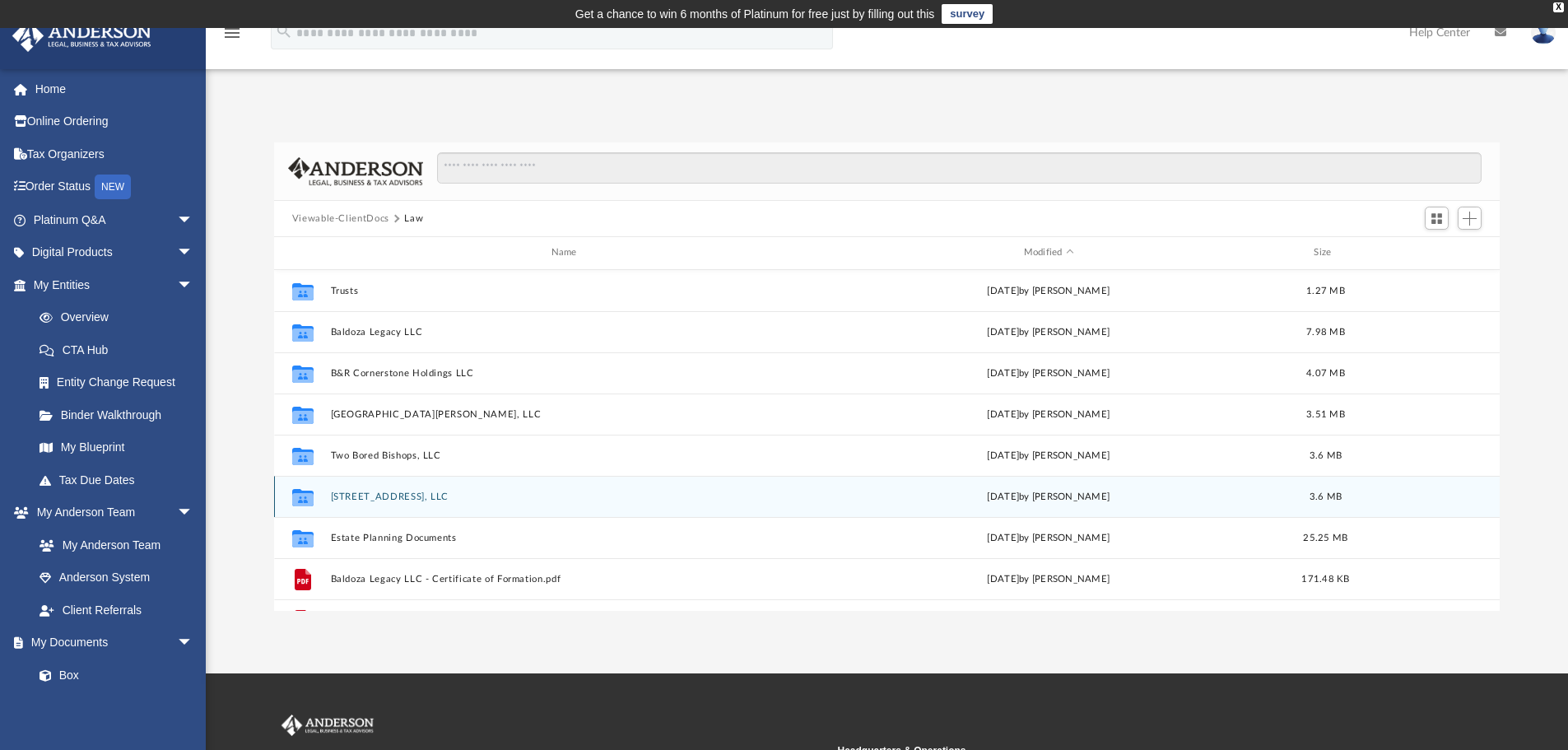
click at [370, 496] on button "[STREET_ADDRESS], LLC" at bounding box center [567, 497] width 474 height 11
